Goal: Transaction & Acquisition: Purchase product/service

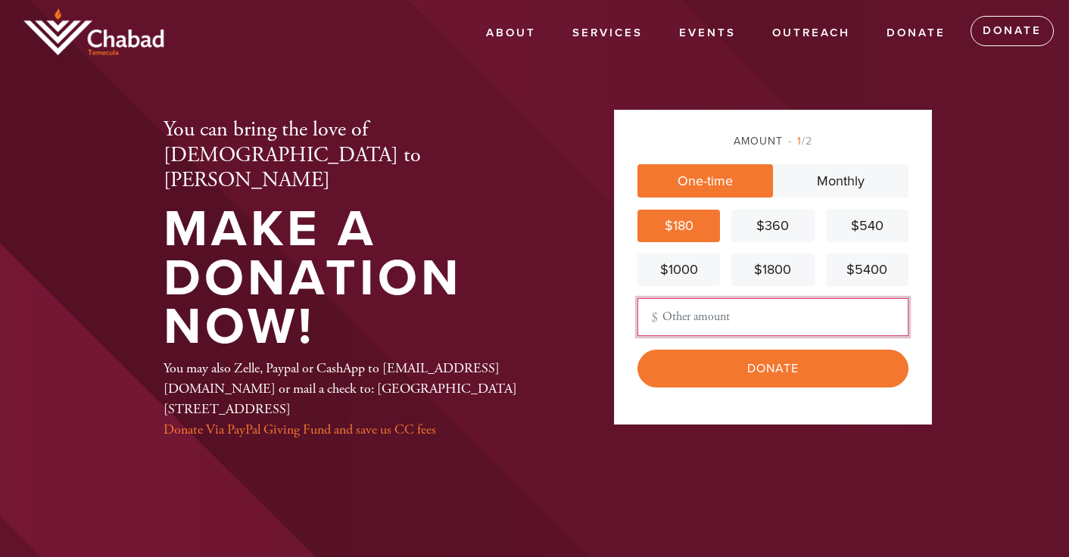
click at [668, 317] on input "Other Amount" at bounding box center [772, 317] width 271 height 38
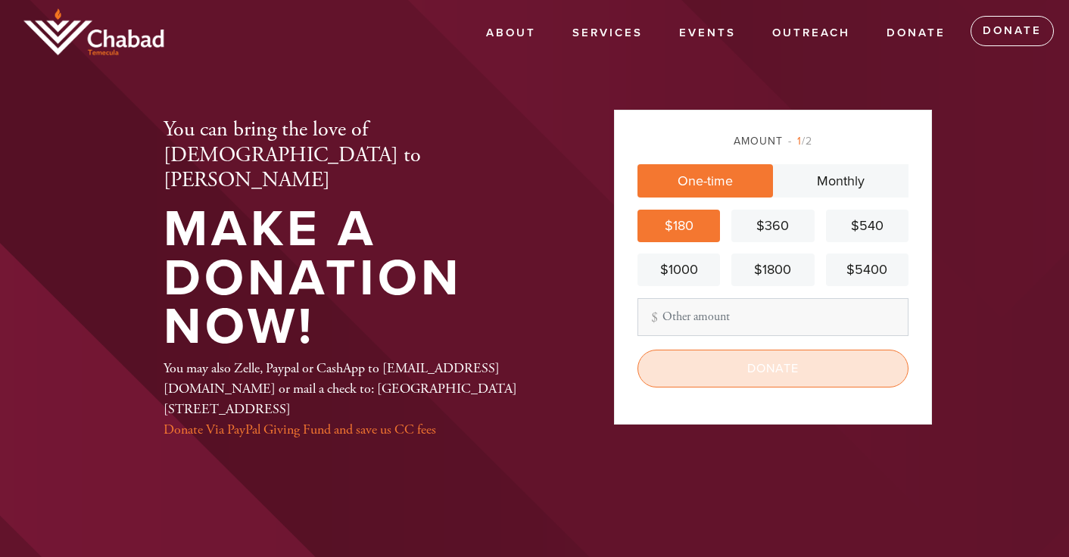
click at [703, 366] on input "Donate" at bounding box center [772, 369] width 271 height 38
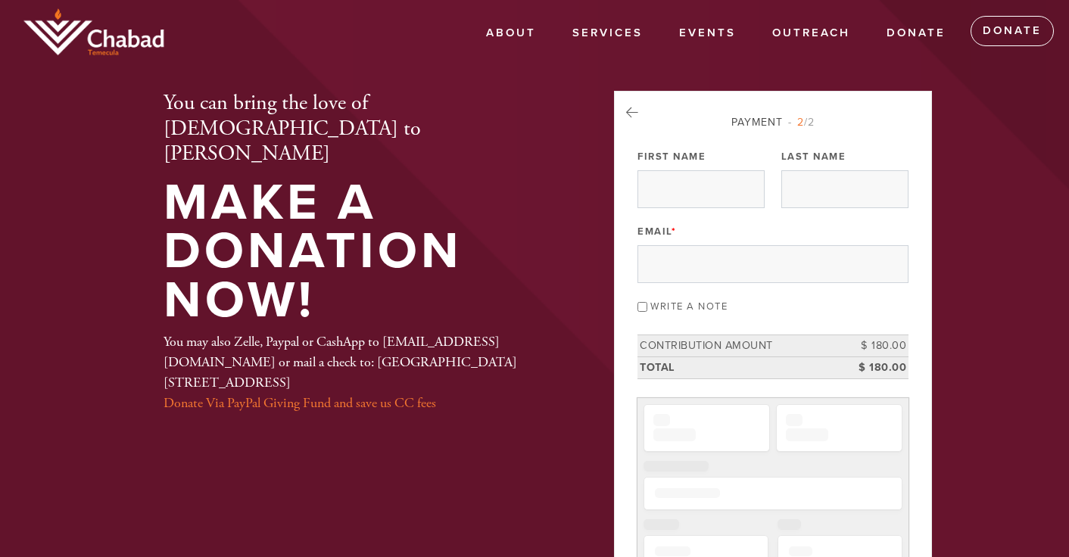
click at [684, 156] on label "First Name" at bounding box center [671, 157] width 68 height 14
click at [684, 170] on input "First Name" at bounding box center [700, 189] width 127 height 38
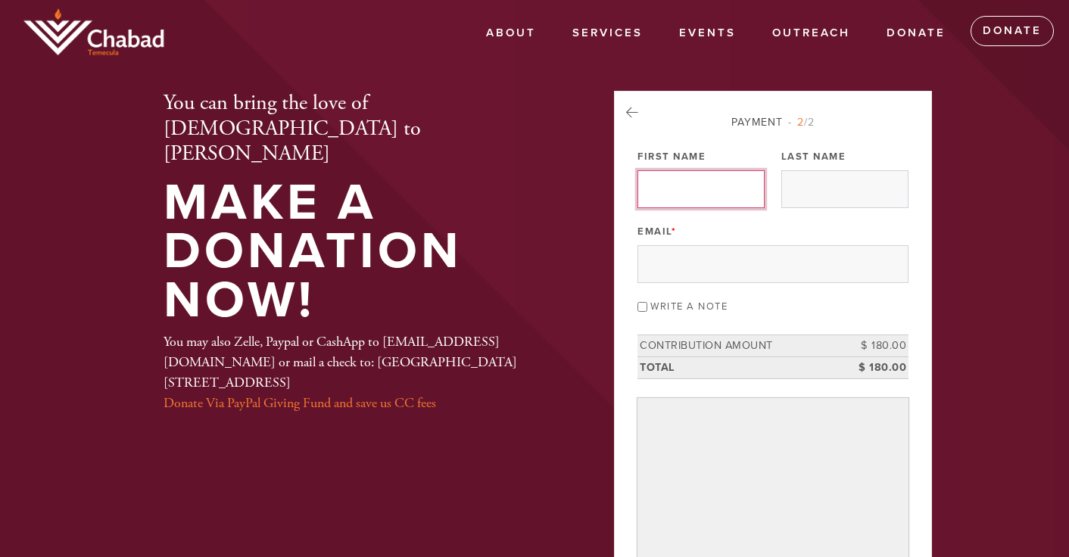
click at [684, 200] on input "First Name" at bounding box center [700, 189] width 127 height 38
type input "Adam"
type input "Shapiro"
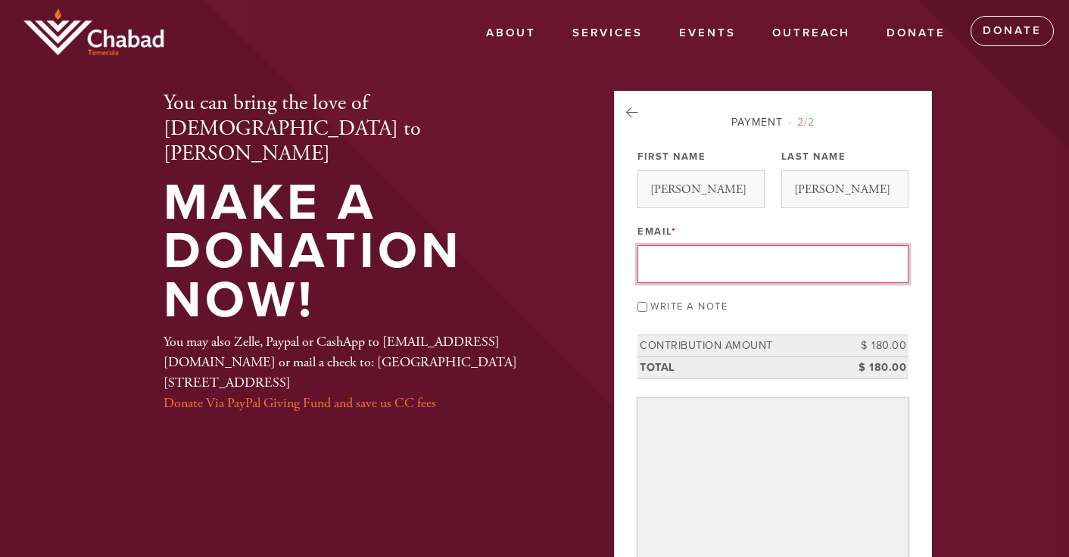
type input "adamcal44@gmail.com"
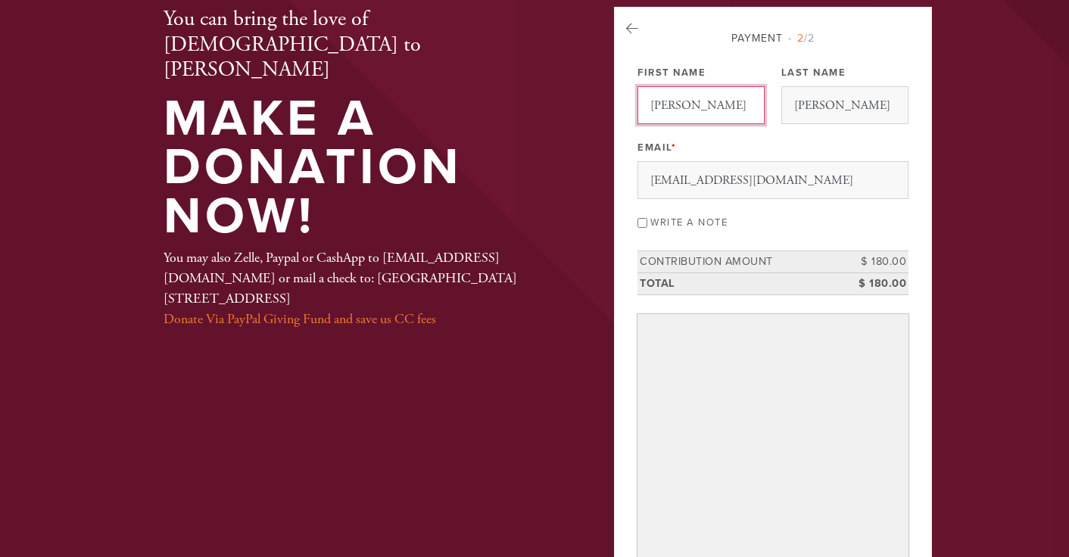
scroll to position [86, 0]
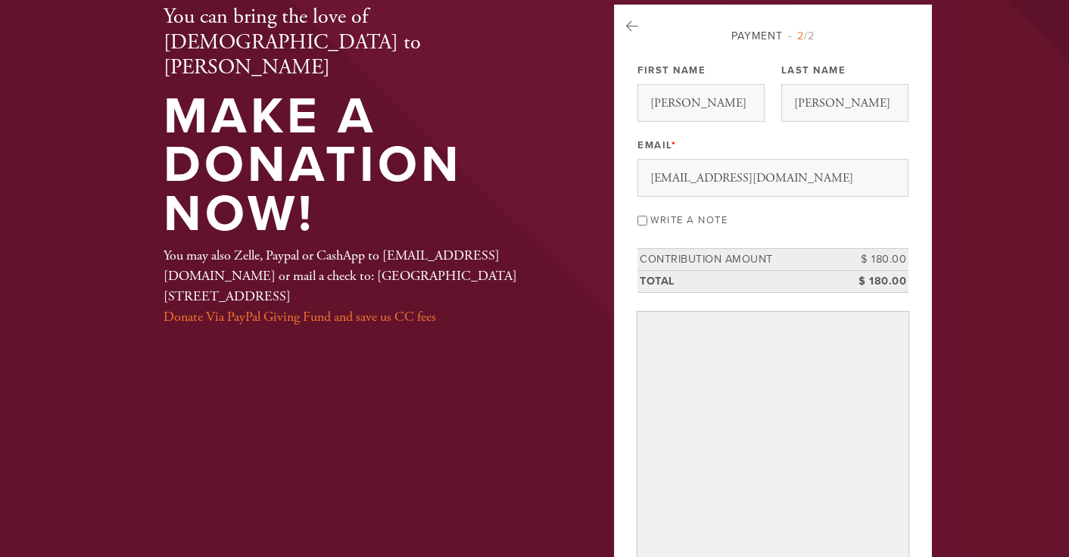
click at [642, 220] on input "Write a note" at bounding box center [642, 221] width 10 height 10
checkbox input "true"
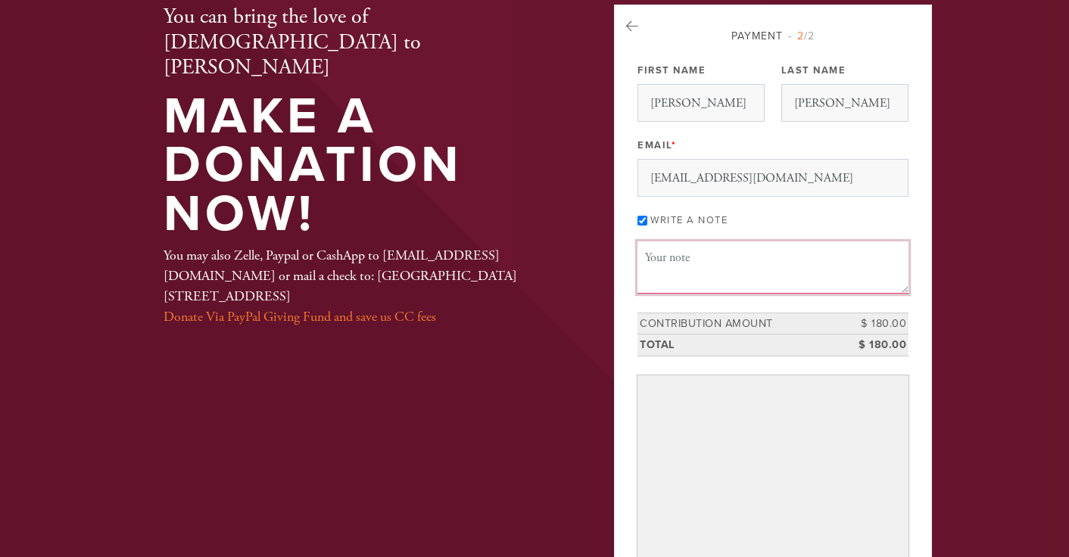
click at [700, 281] on textarea "Message or dedication" at bounding box center [772, 266] width 271 height 51
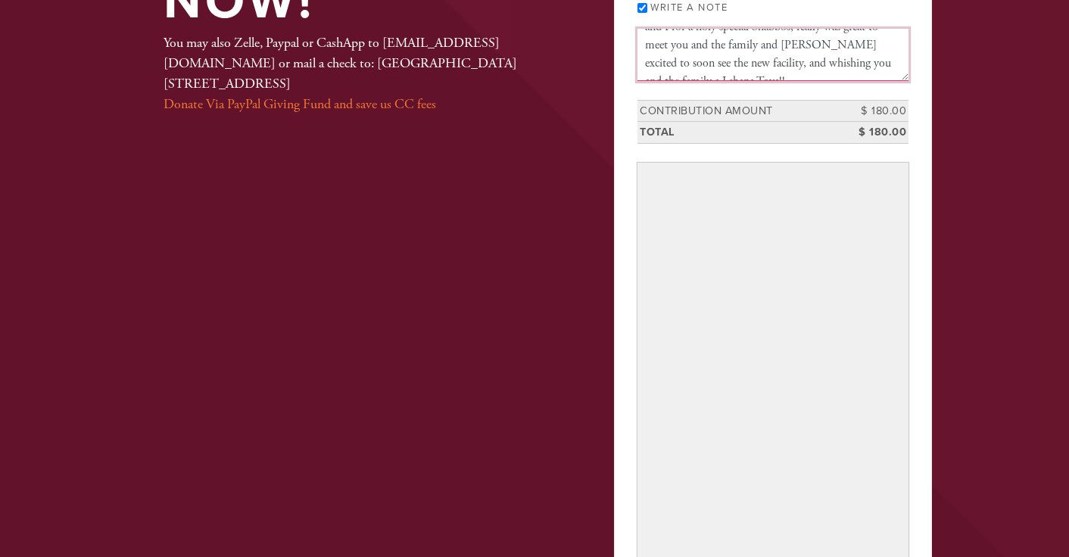
scroll to position [317, 0]
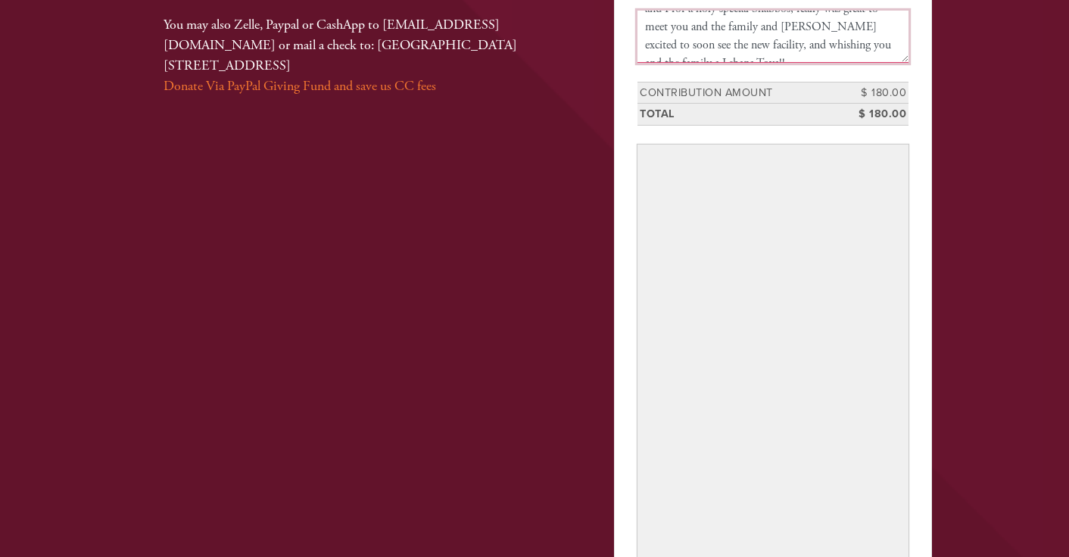
type textarea "Thank you so much for hosting Elana and I for a holy special Shabbos, really wa…"
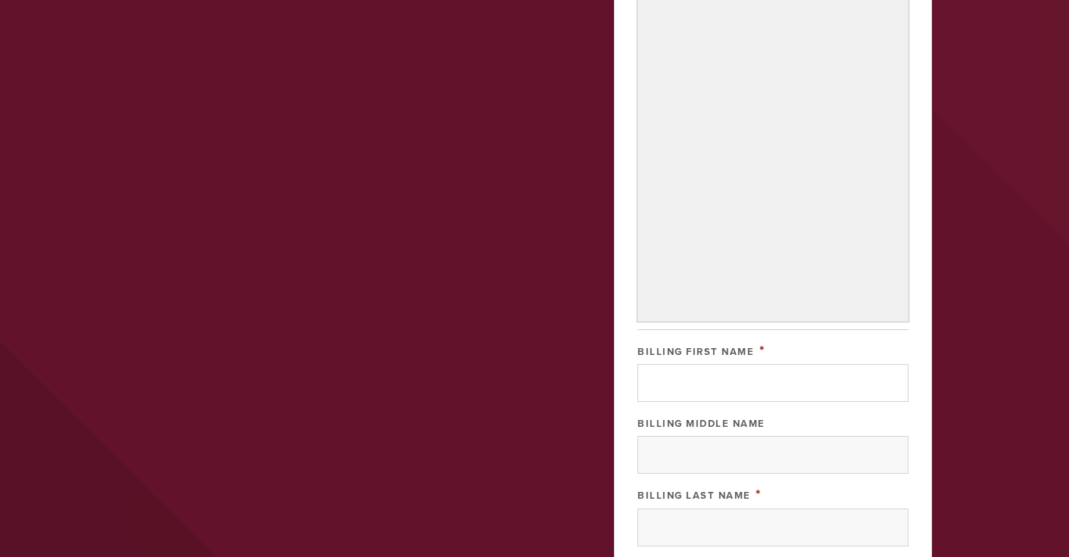
scroll to position [688, 0]
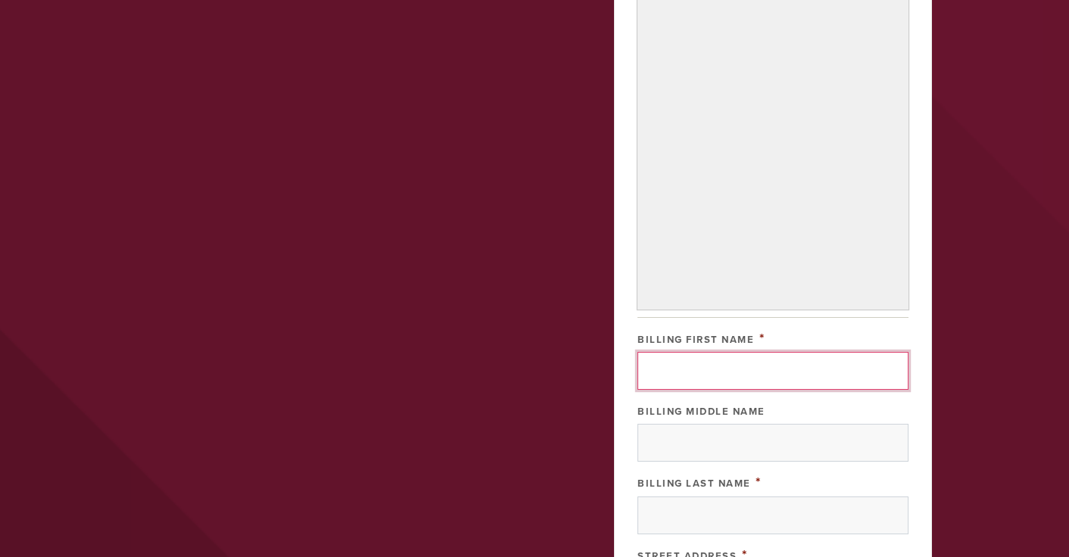
click at [679, 385] on input "Billing First Name" at bounding box center [772, 371] width 271 height 38
type input "Adam"
type input "Shapiro"
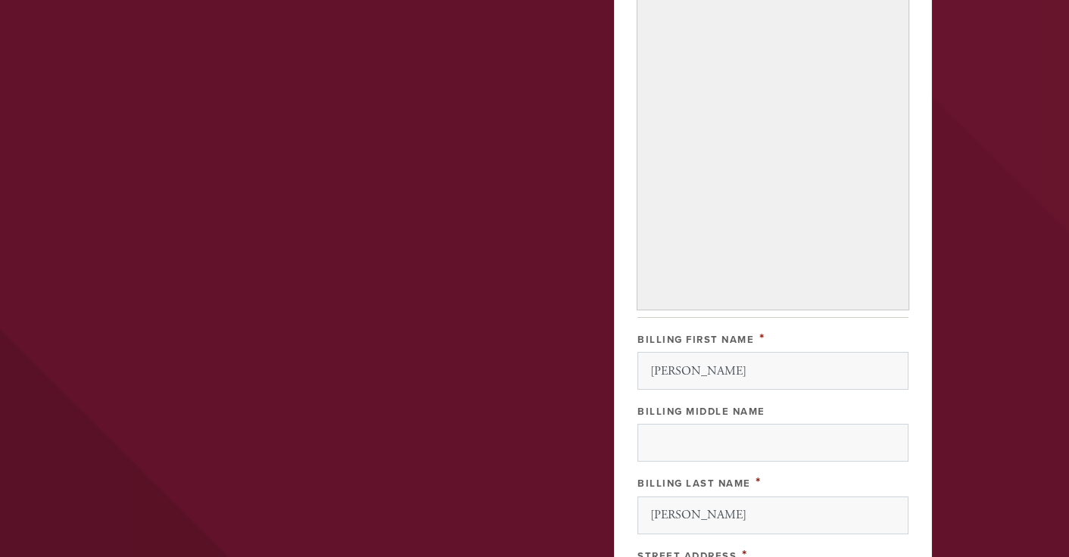
type input "3705 Via Halcon"
type input "Calabasas"
type input "91302"
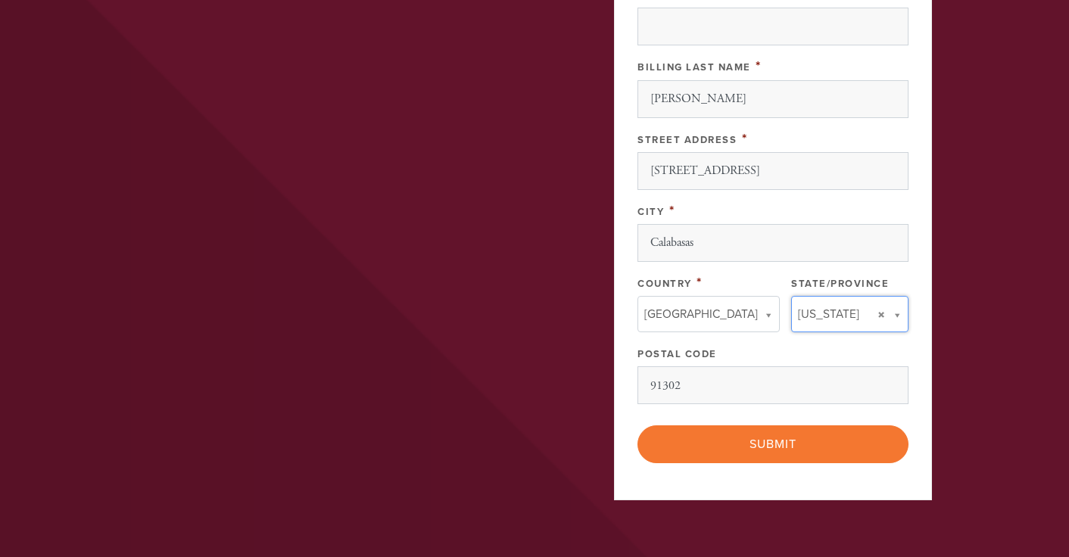
type input "CA"
type input "United States"
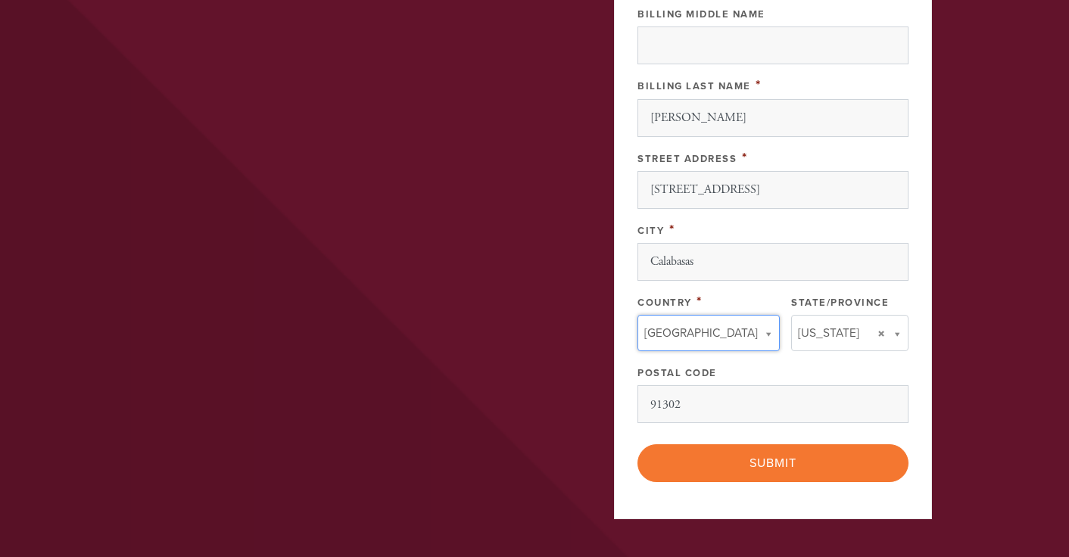
scroll to position [1087, 0]
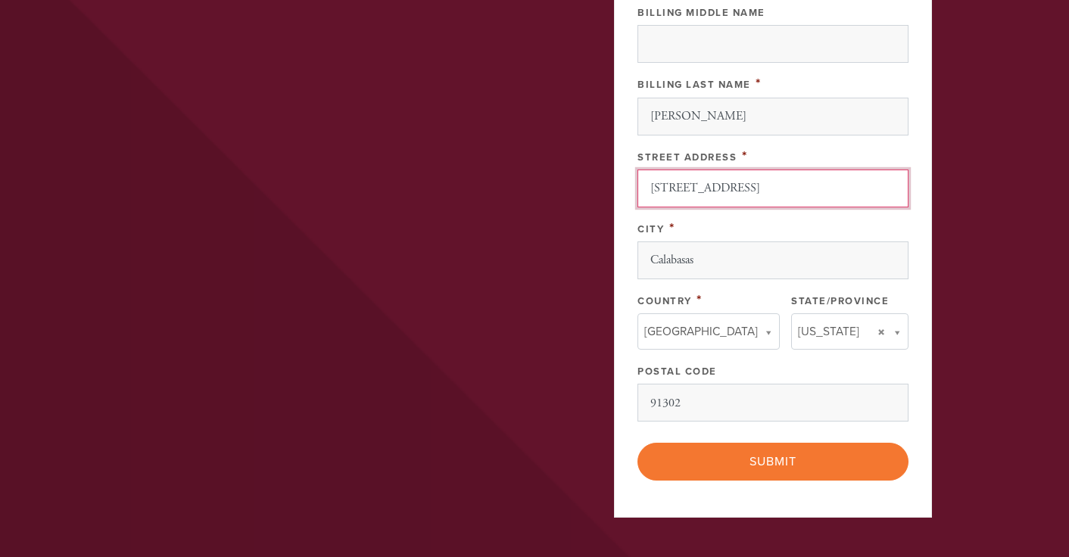
click at [674, 179] on input "3705 Via Halcon" at bounding box center [772, 189] width 271 height 38
type input "1227 Doughty Blvd"
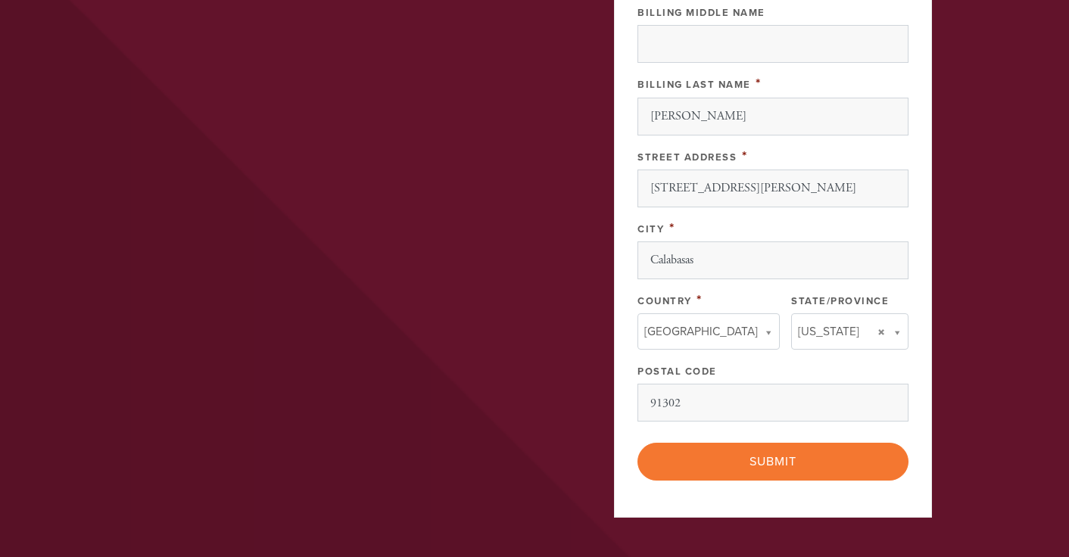
type input "United States"
type input "NY"
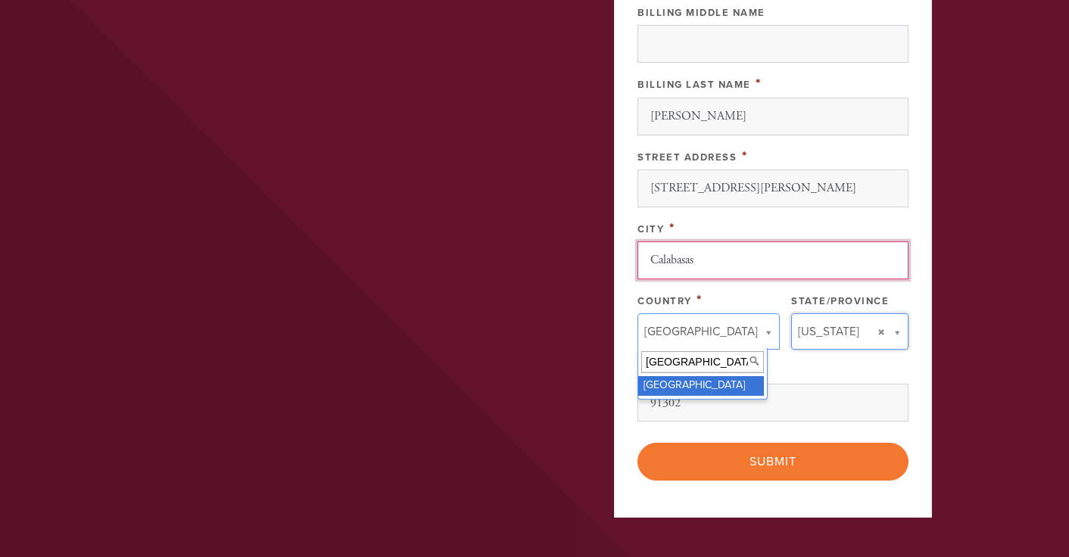
click at [697, 255] on input "Calabasas" at bounding box center [772, 260] width 271 height 38
type input "Lawrence"
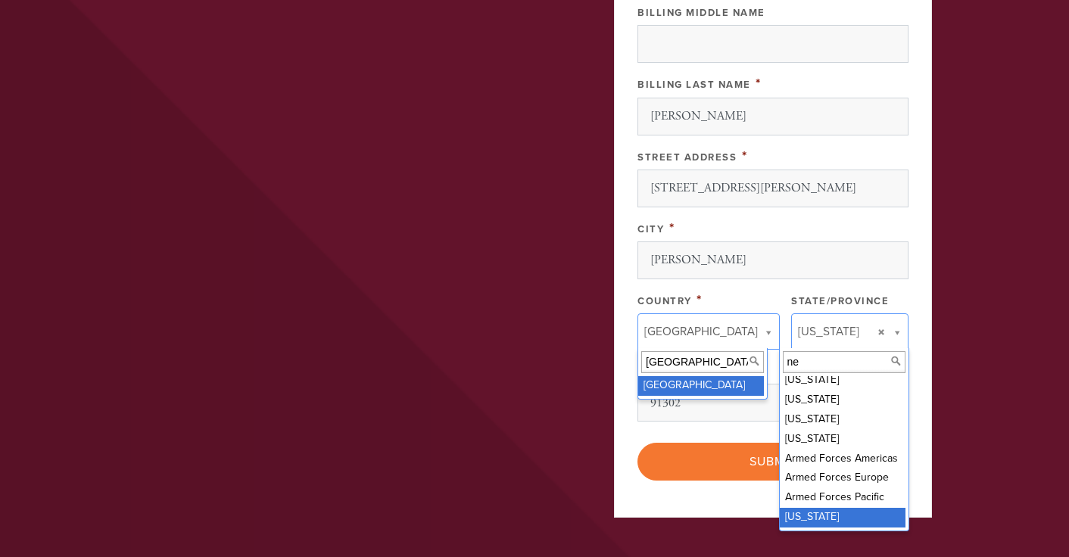
scroll to position [0, 0]
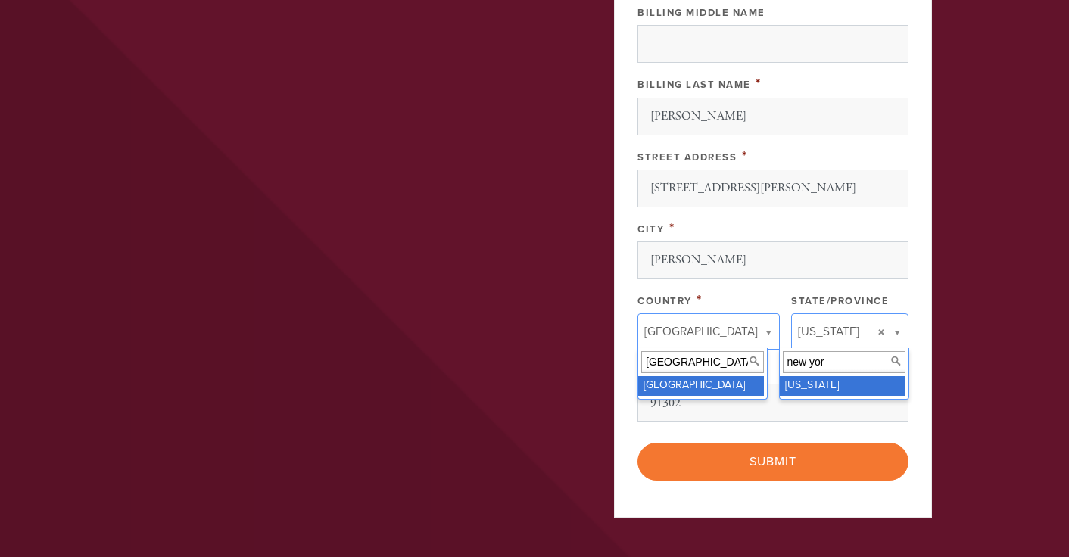
type input "new york"
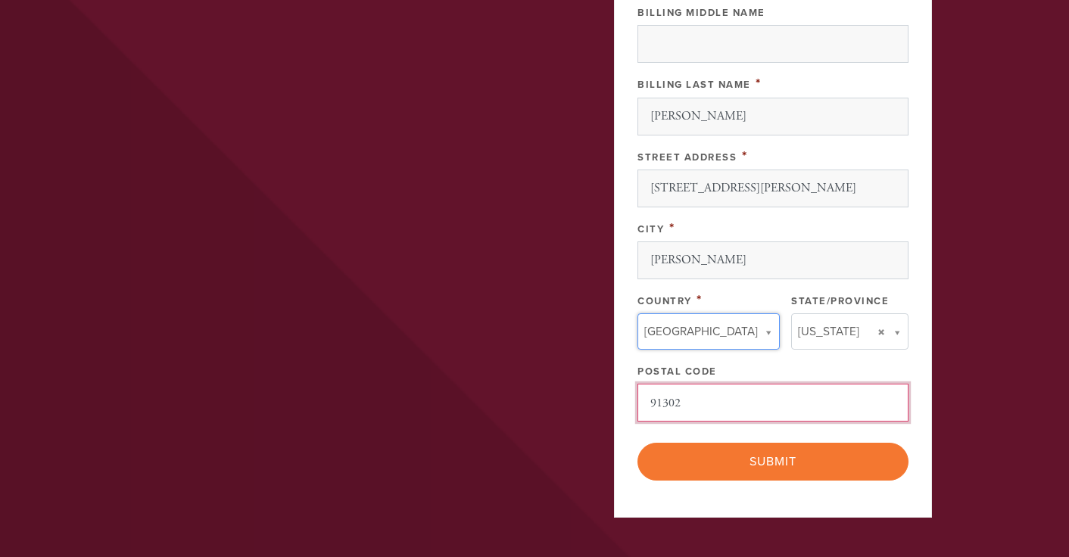
click at [653, 402] on input "91302" at bounding box center [772, 403] width 271 height 38
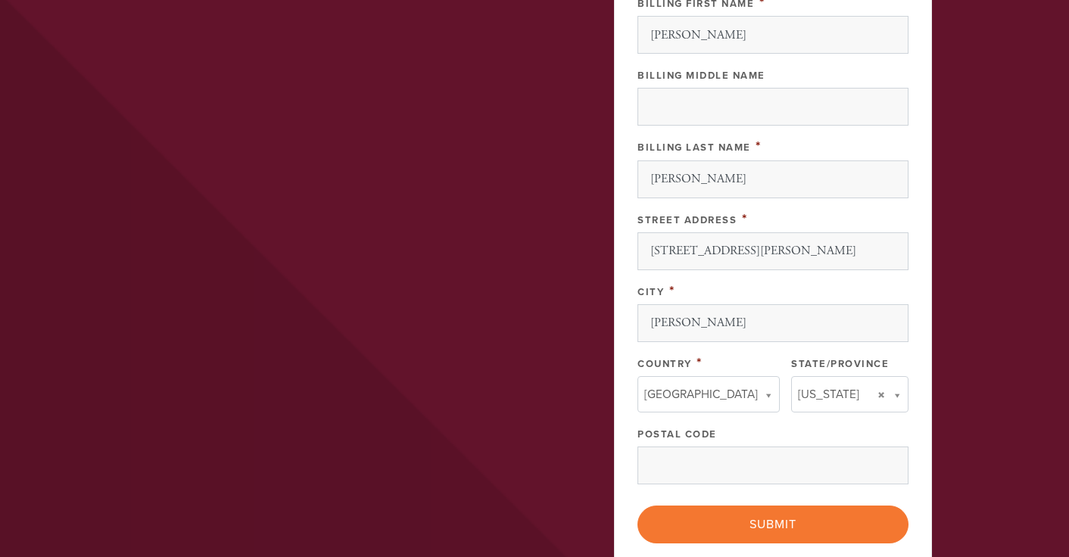
scroll to position [1025, 0]
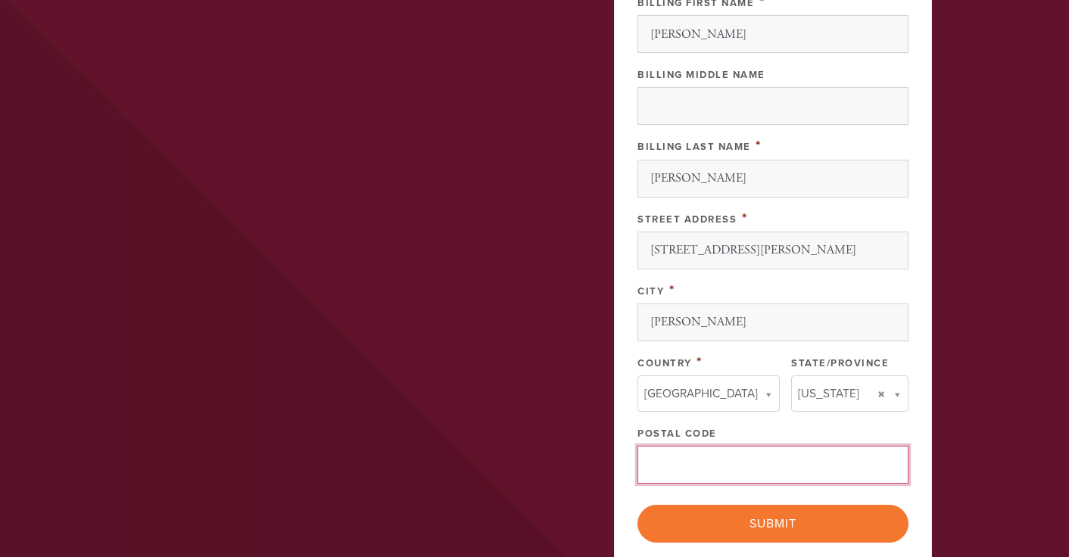
click at [742, 481] on input "Postal Code" at bounding box center [772, 465] width 271 height 38
paste input "11559"
type input "11559"
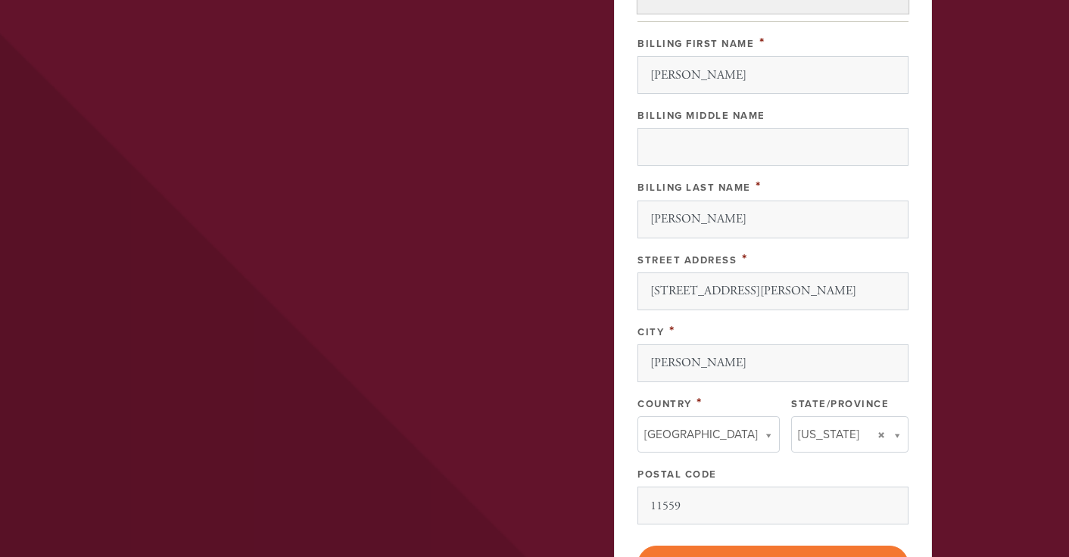
scroll to position [1323, 0]
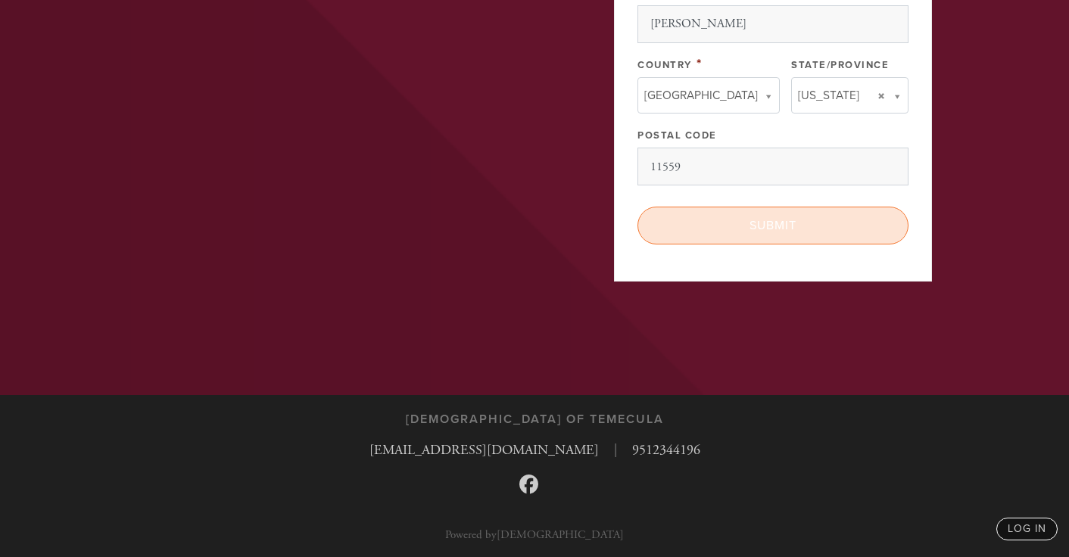
click at [774, 216] on input "Submit" at bounding box center [772, 226] width 271 height 38
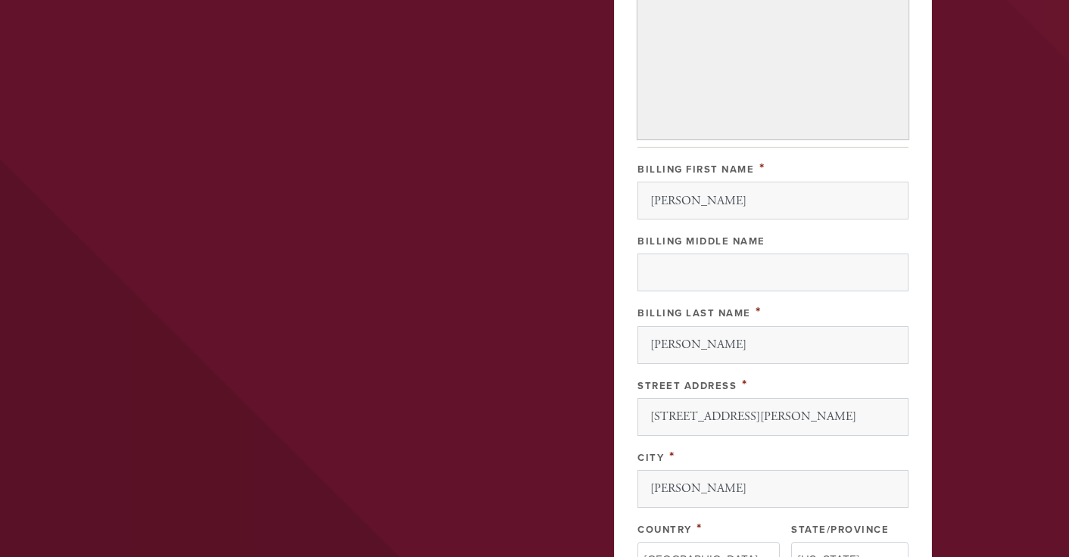
scroll to position [855, 0]
